Goal: Check status: Check status

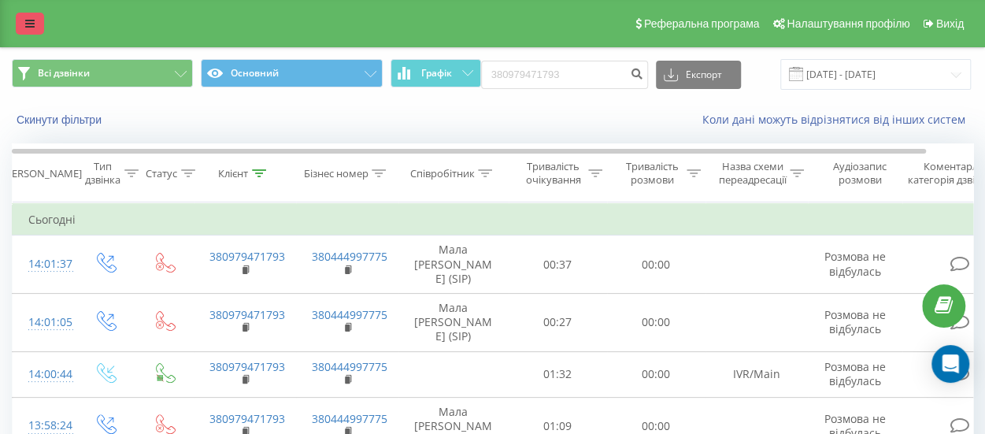
click at [26, 20] on icon at bounding box center [29, 23] width 9 height 11
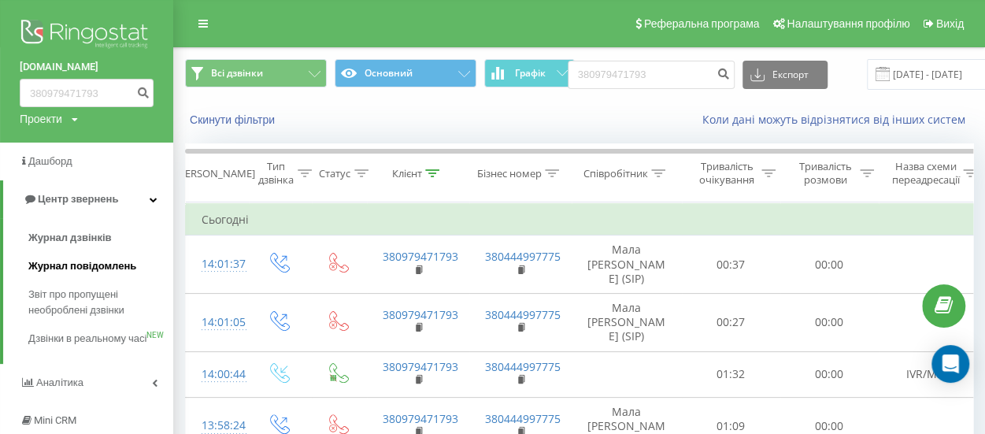
scroll to position [157, 0]
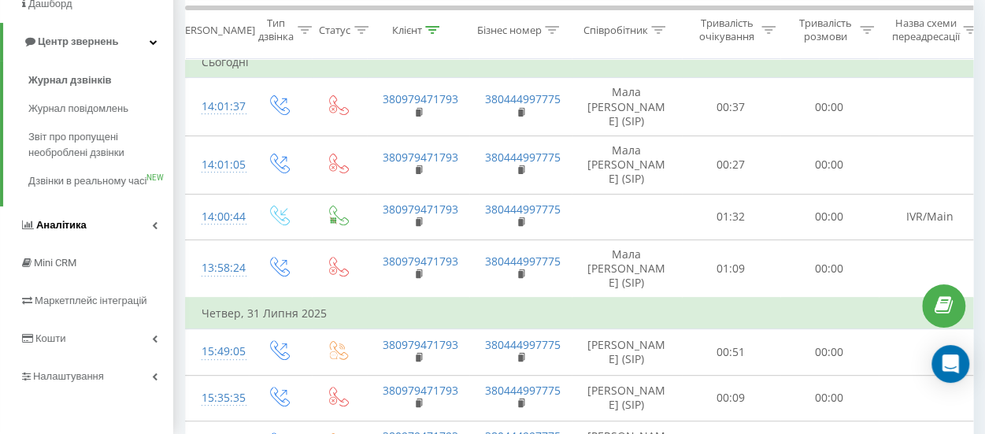
click at [141, 243] on link "Аналiтика" at bounding box center [86, 225] width 173 height 38
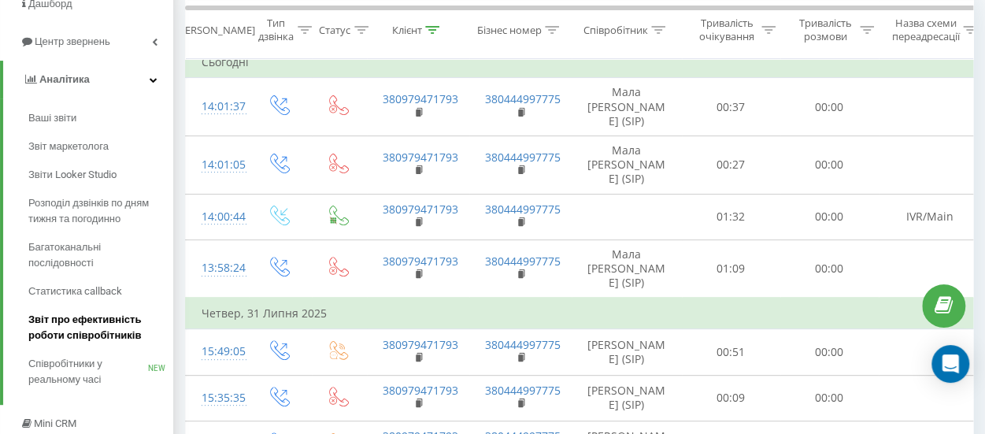
click at [68, 320] on span "Звіт про ефективність роботи співробітників" at bounding box center [96, 327] width 137 height 31
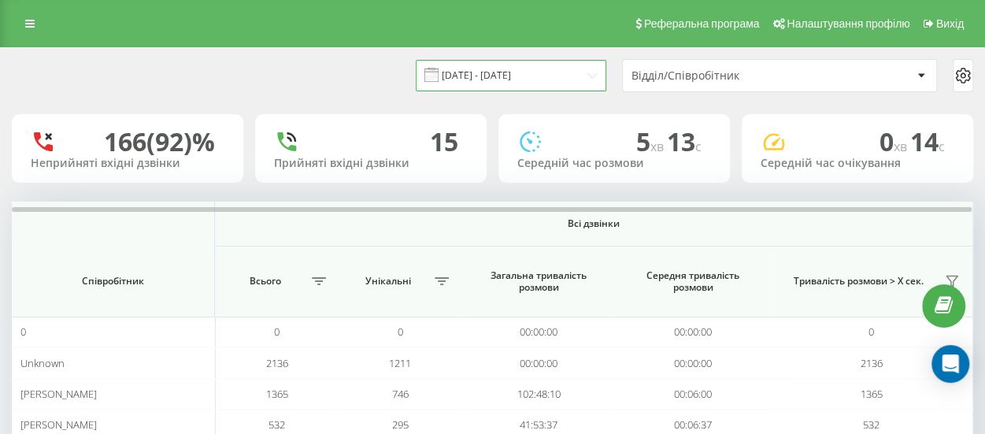
click at [490, 64] on input "19.08.2025 - 19.09.2025" at bounding box center [511, 75] width 190 height 31
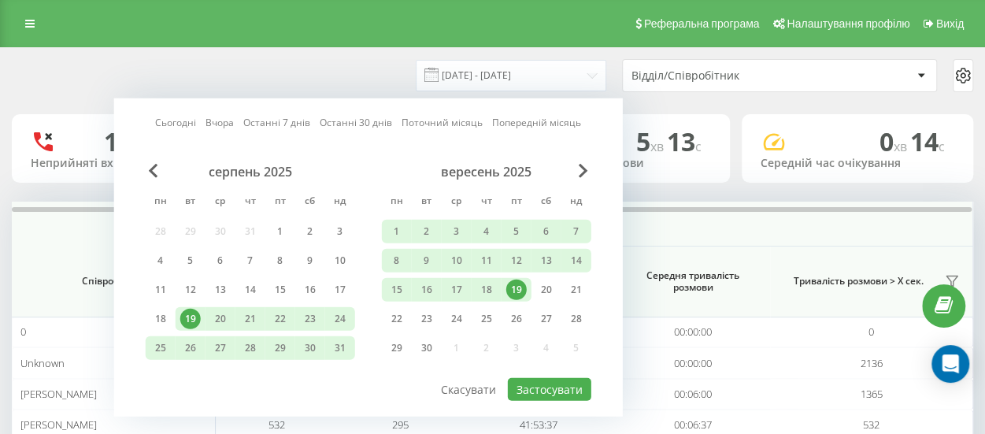
click at [170, 119] on link "Сьогодні" at bounding box center [175, 122] width 41 height 15
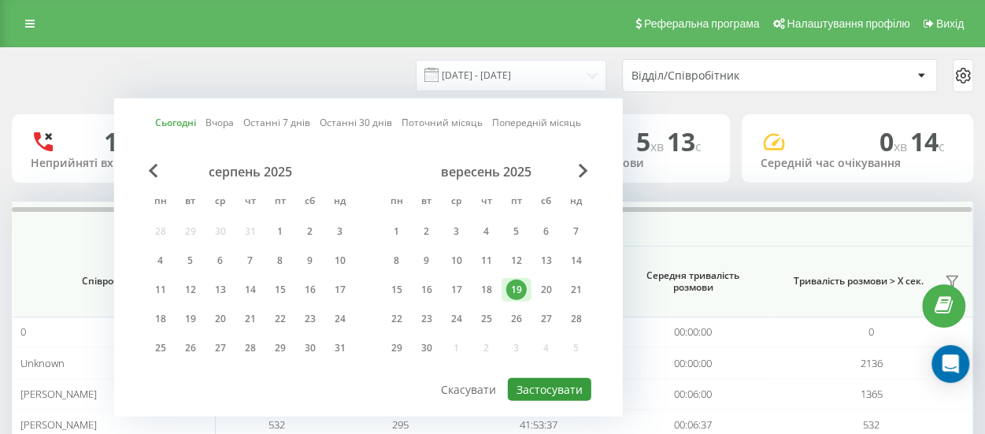
click at [534, 378] on button "Застосувати" at bounding box center [549, 389] width 83 height 23
type input "19.09.2025 - 19.09.2025"
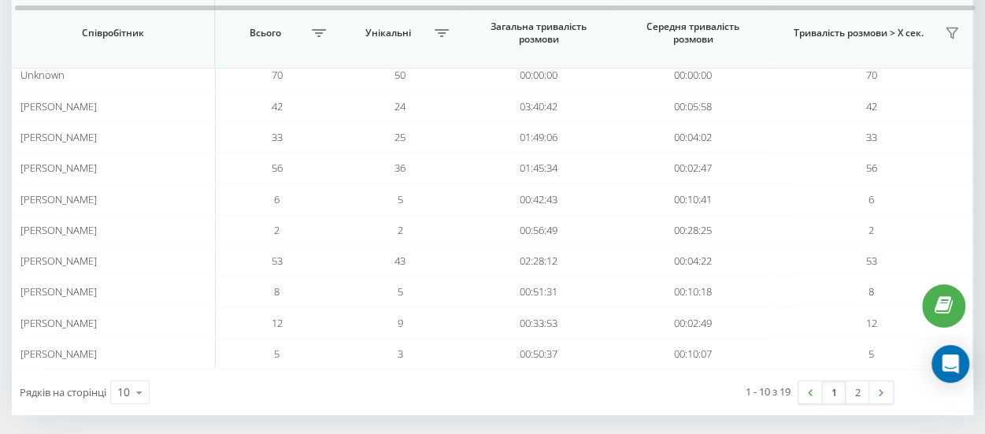
scroll to position [264, 0]
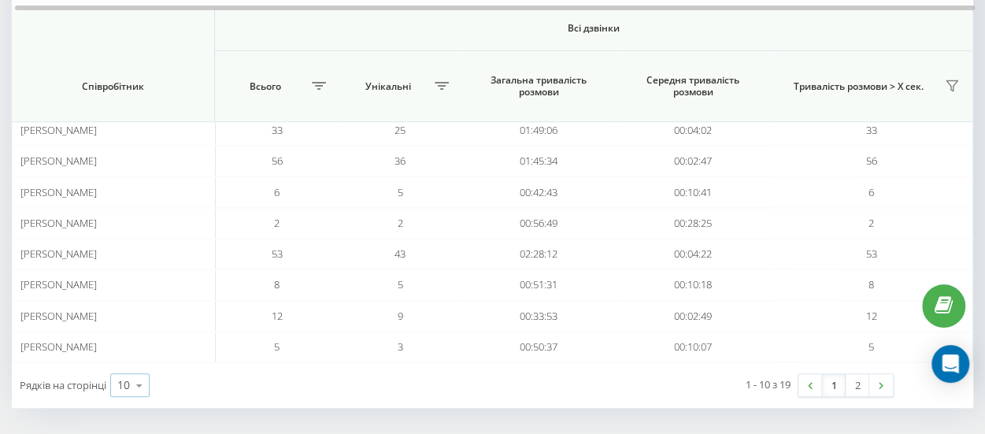
click at [127, 379] on div "10" at bounding box center [123, 385] width 13 height 16
click at [129, 317] on span "25" at bounding box center [123, 316] width 13 height 15
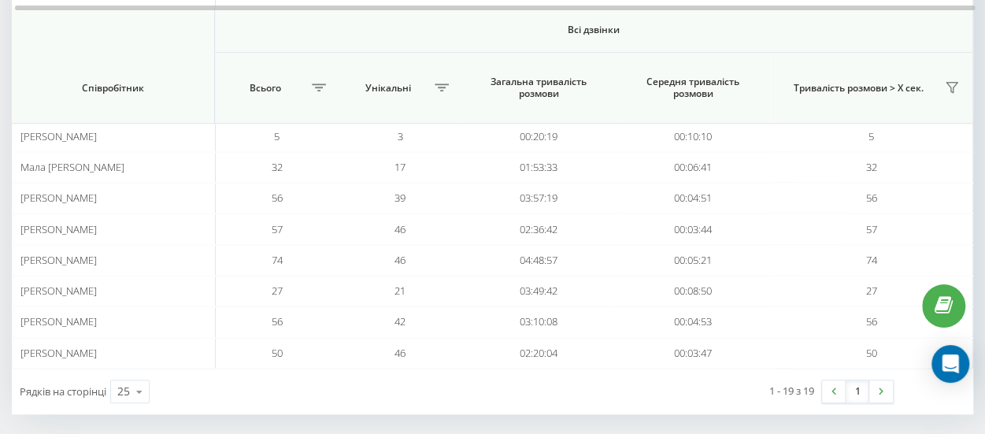
scroll to position [538, 0]
